Goal: Information Seeking & Learning: Learn about a topic

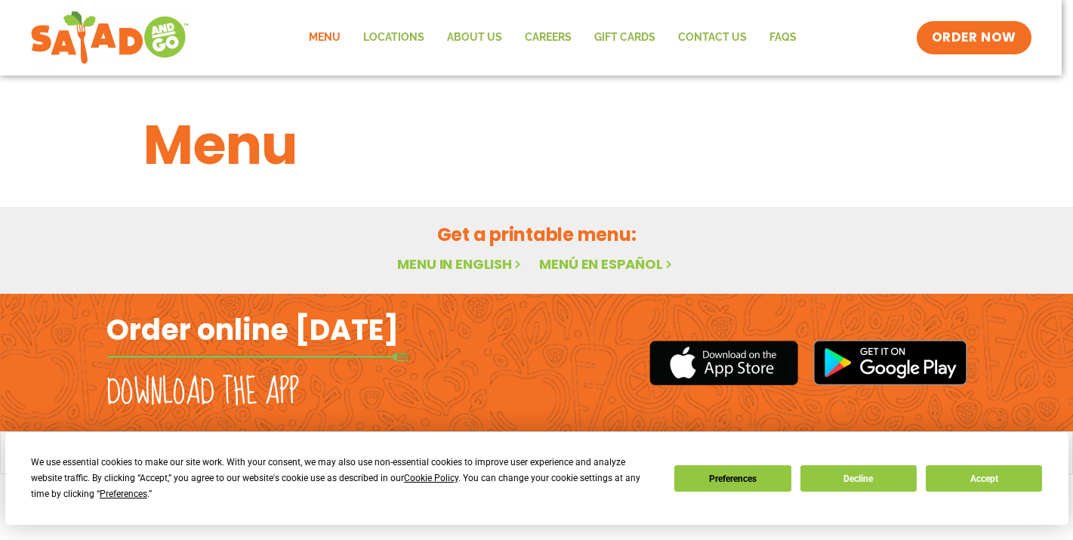
click at [341, 37] on link "Menu" at bounding box center [325, 37] width 54 height 35
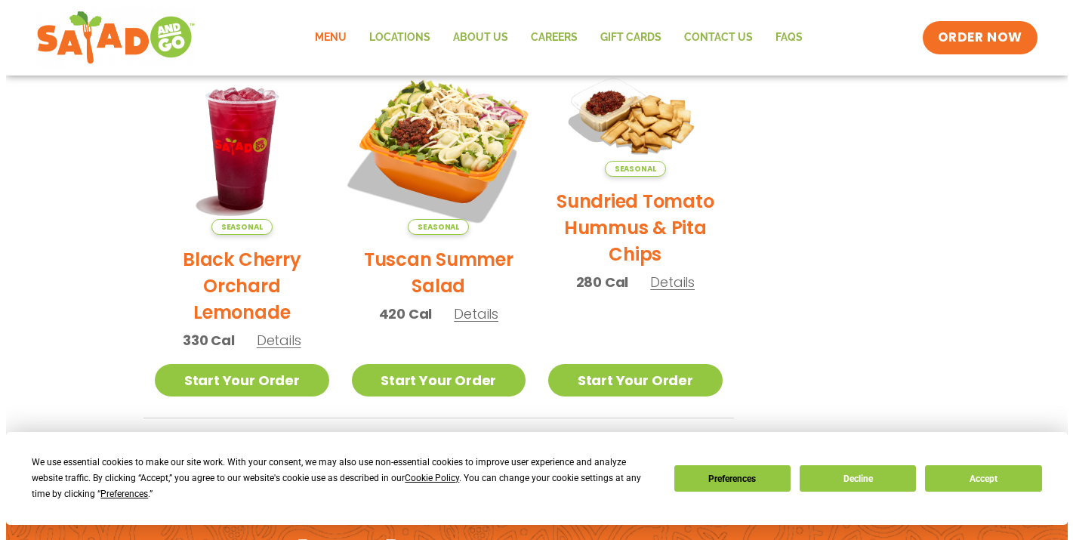
scroll to position [748, 0]
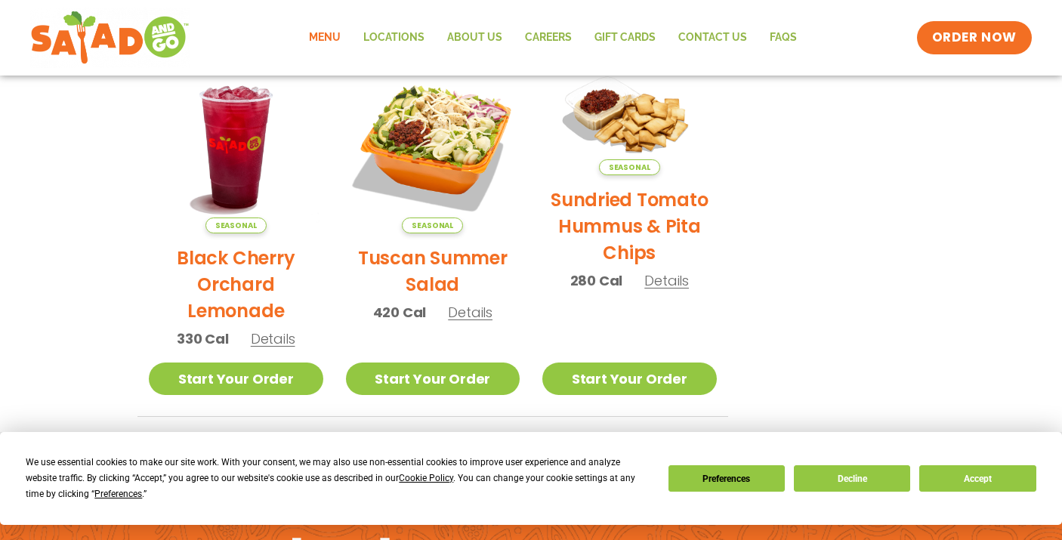
click at [473, 313] on span "Details" at bounding box center [470, 312] width 45 height 19
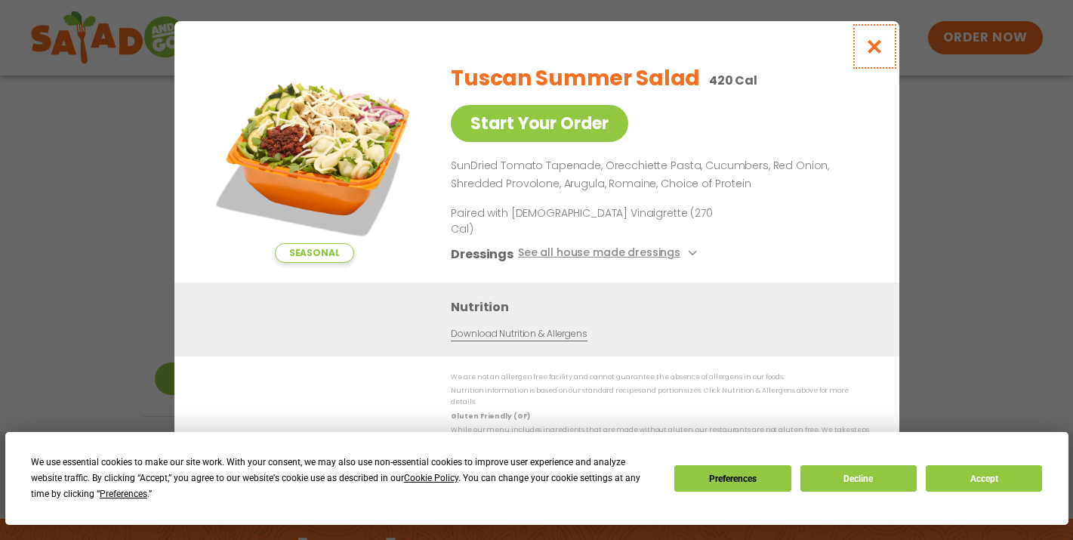
click at [875, 54] on icon "Close modal" at bounding box center [874, 47] width 19 height 16
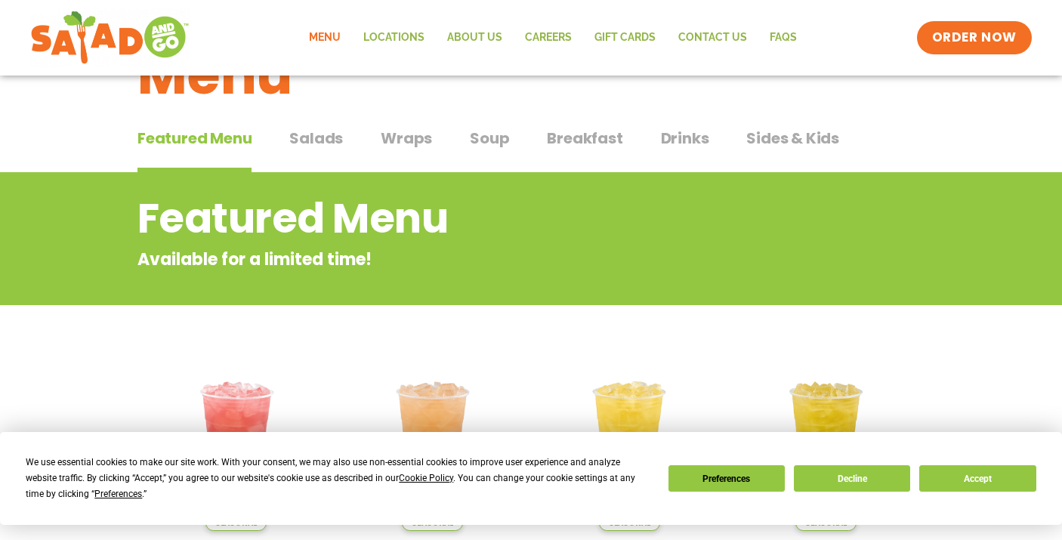
scroll to position [46, 0]
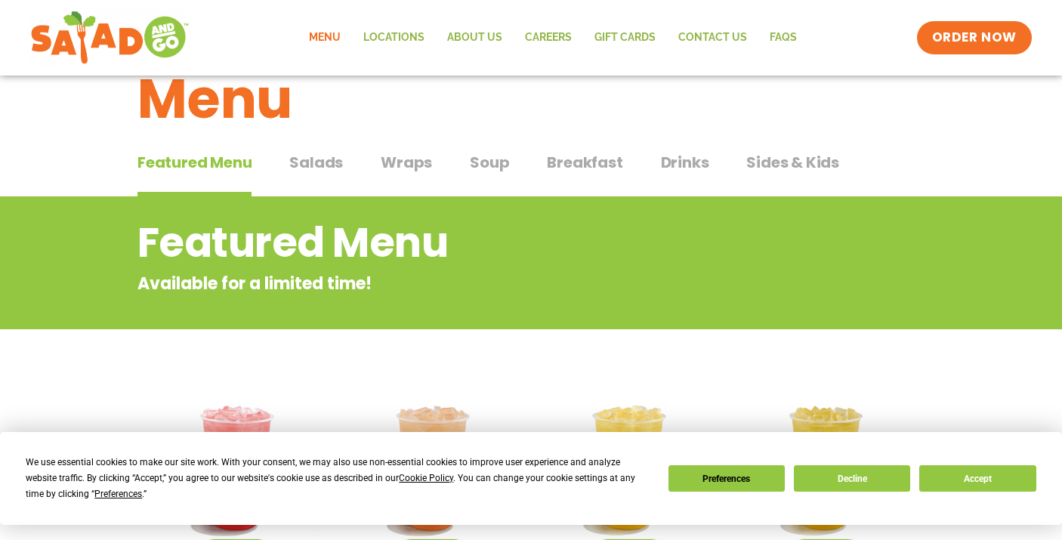
click at [313, 161] on span "Salads" at bounding box center [316, 162] width 54 height 23
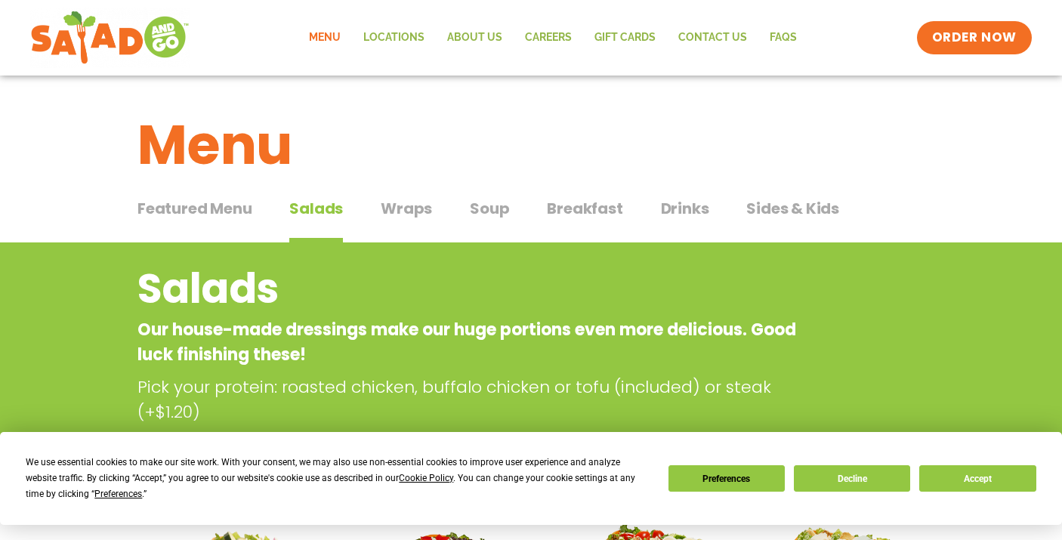
click at [407, 208] on span "Wraps" at bounding box center [406, 208] width 51 height 23
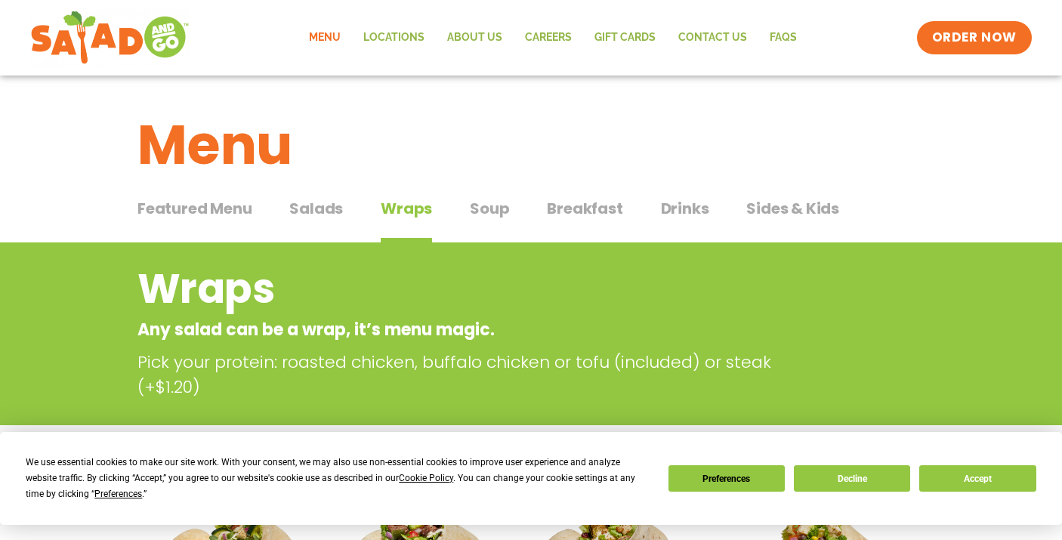
click at [309, 207] on span "Salads" at bounding box center [316, 208] width 54 height 23
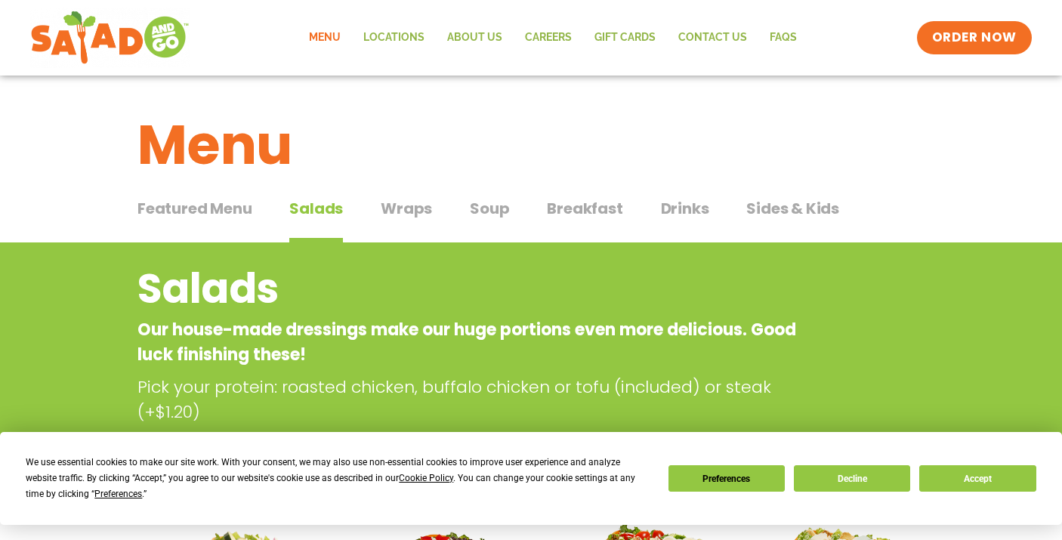
click at [673, 209] on span "Drinks" at bounding box center [685, 208] width 48 height 23
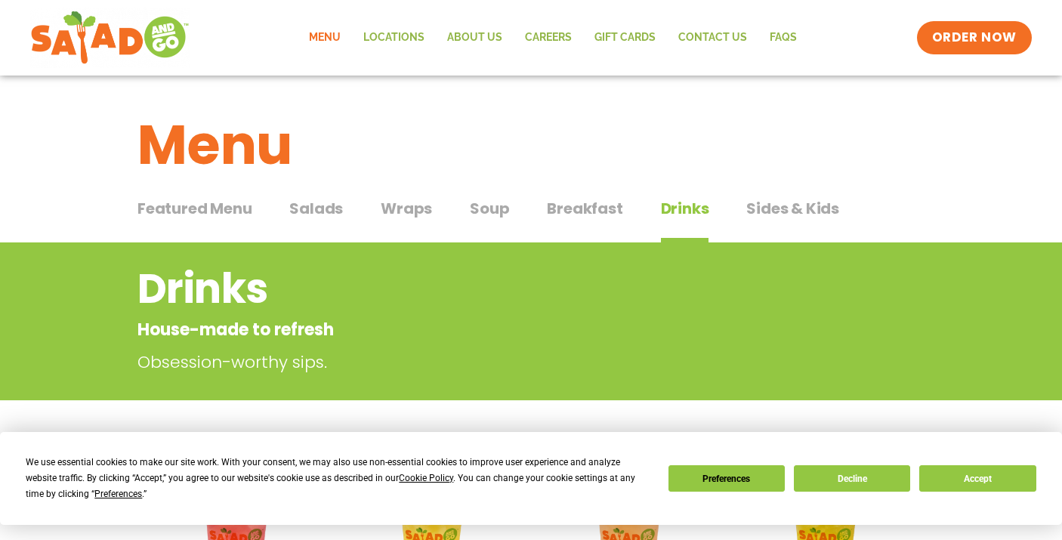
click at [767, 198] on span "Sides & Kids" at bounding box center [792, 208] width 93 height 23
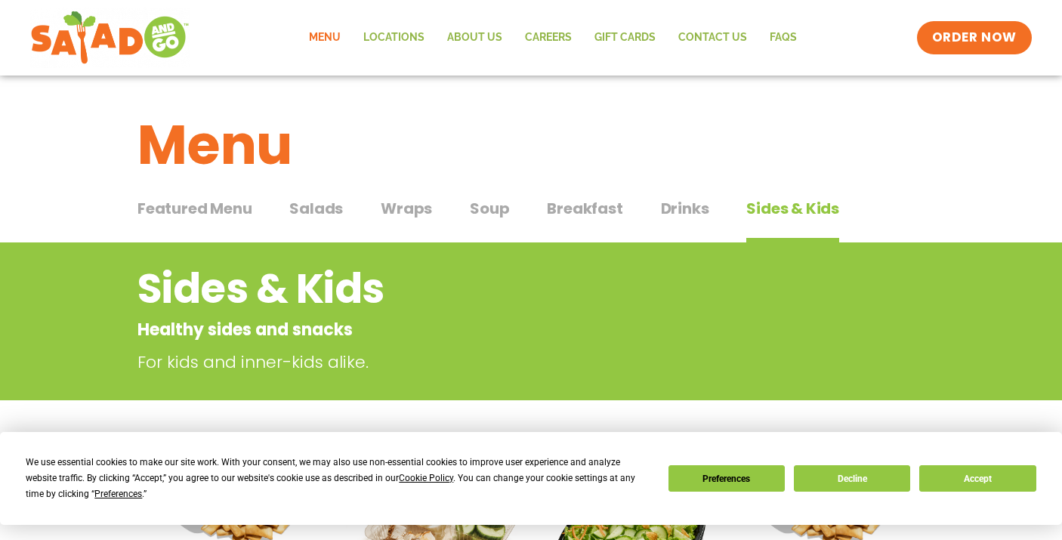
click at [668, 214] on span "Drinks" at bounding box center [685, 208] width 48 height 23
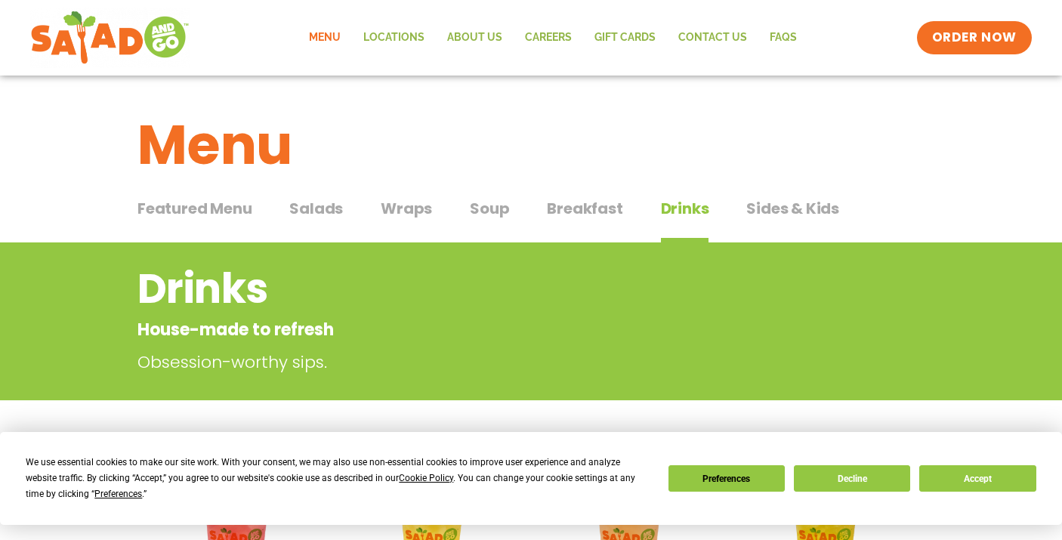
click at [597, 199] on span "Breakfast" at bounding box center [585, 208] width 76 height 23
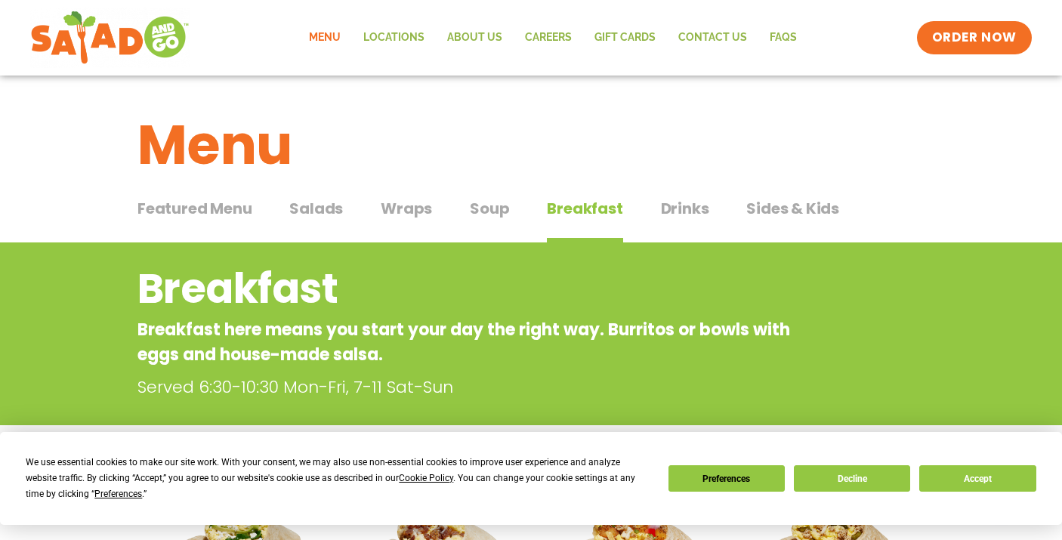
scroll to position [1, 0]
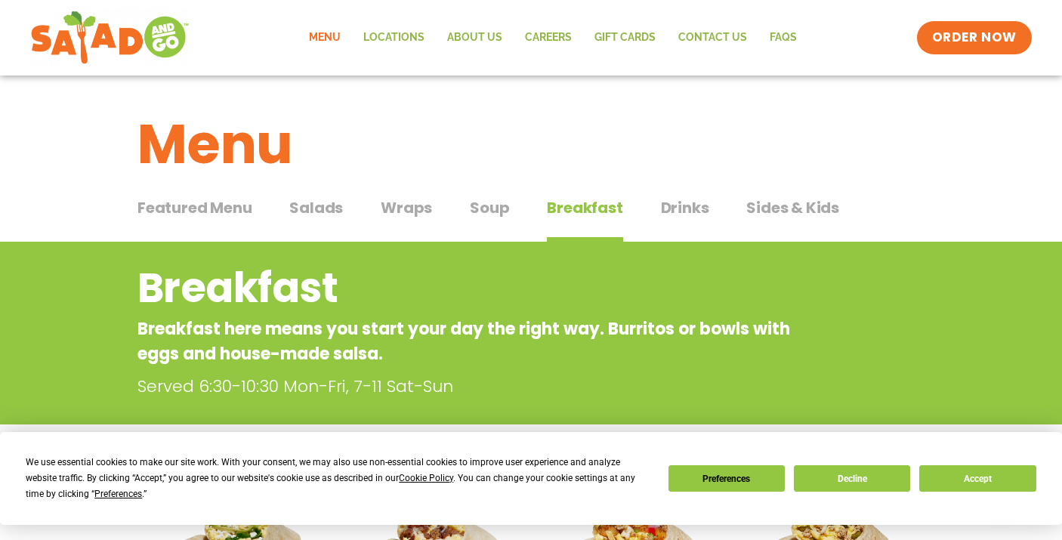
click at [677, 208] on span "Drinks" at bounding box center [685, 207] width 48 height 23
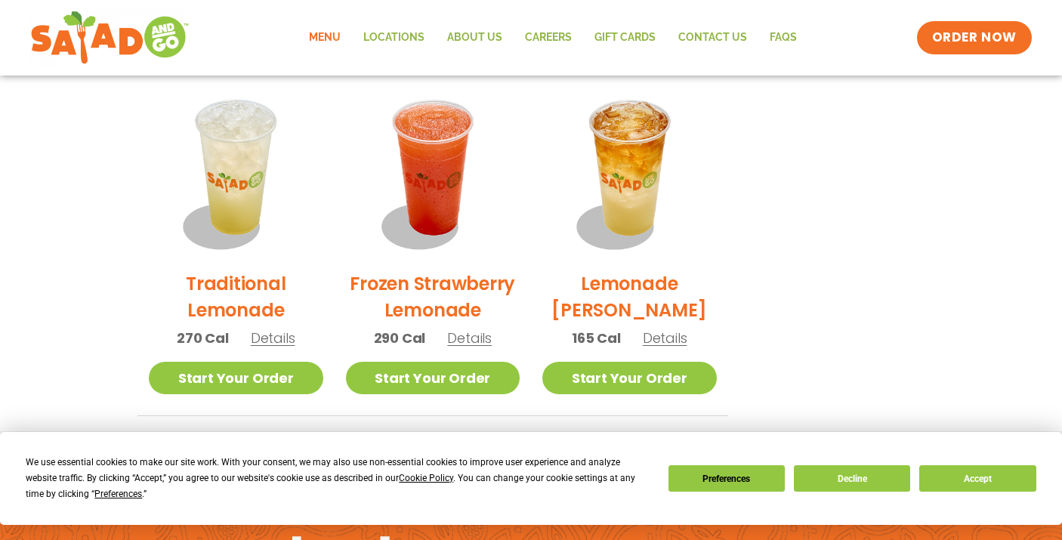
scroll to position [1135, 0]
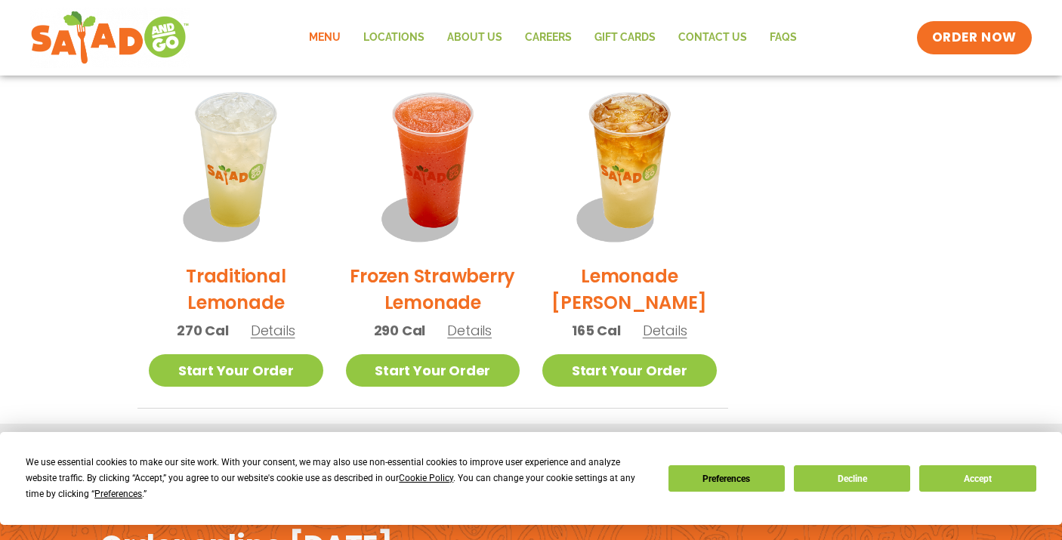
click at [663, 332] on span "Details" at bounding box center [665, 330] width 45 height 19
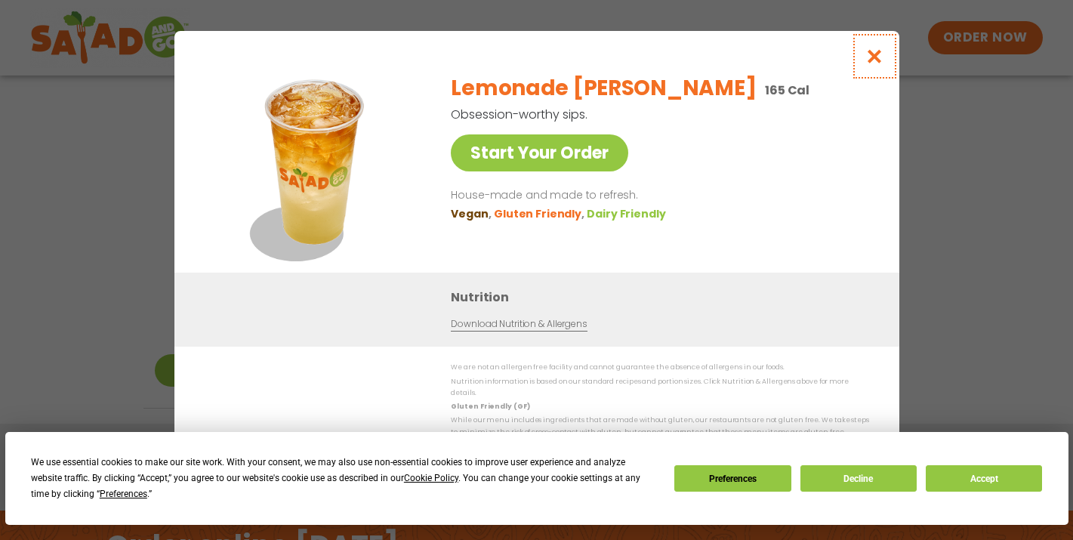
click at [863, 62] on button "Close modal" at bounding box center [874, 56] width 49 height 51
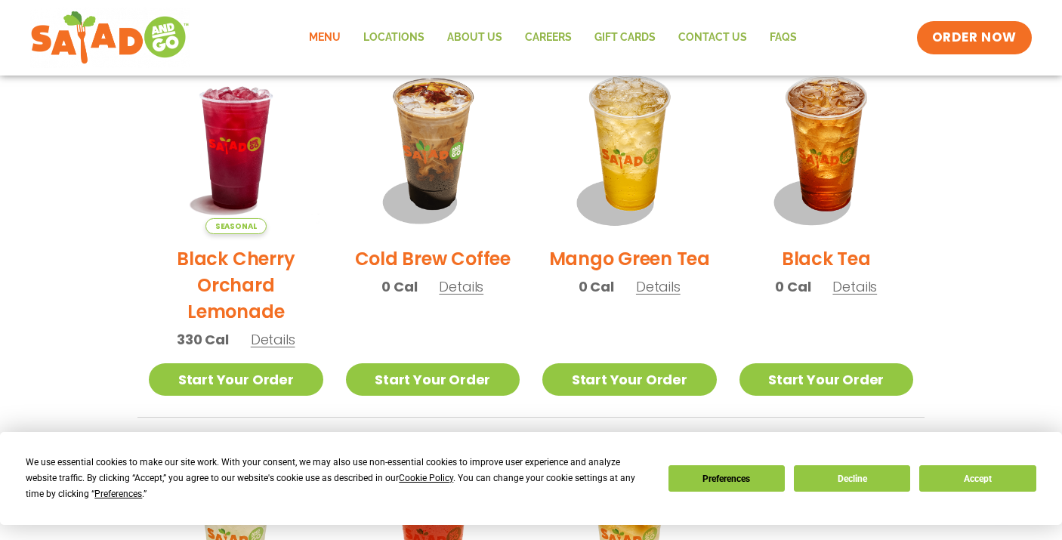
scroll to position [762, 0]
